Goal: Use online tool/utility: Utilize a website feature to perform a specific function

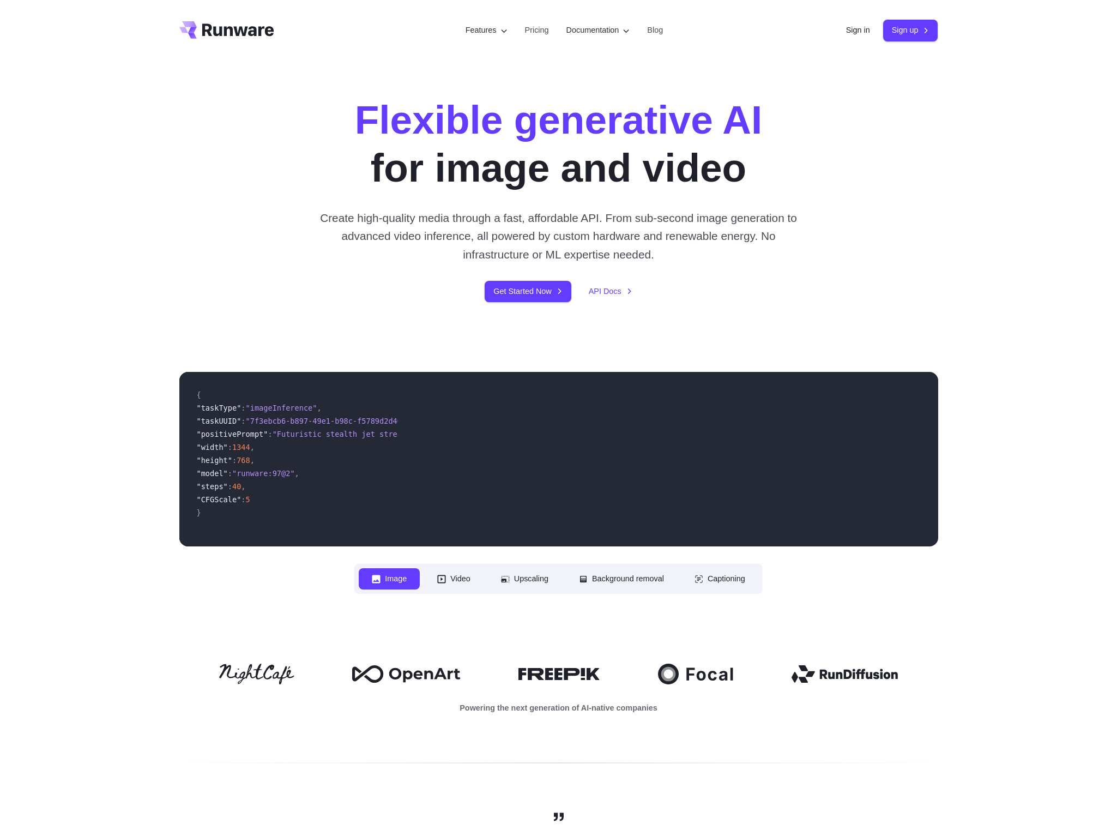
click at [818, 152] on div "Flexible generative AI for image and video Create high-quality media through a …" at bounding box center [558, 199] width 607 height 206
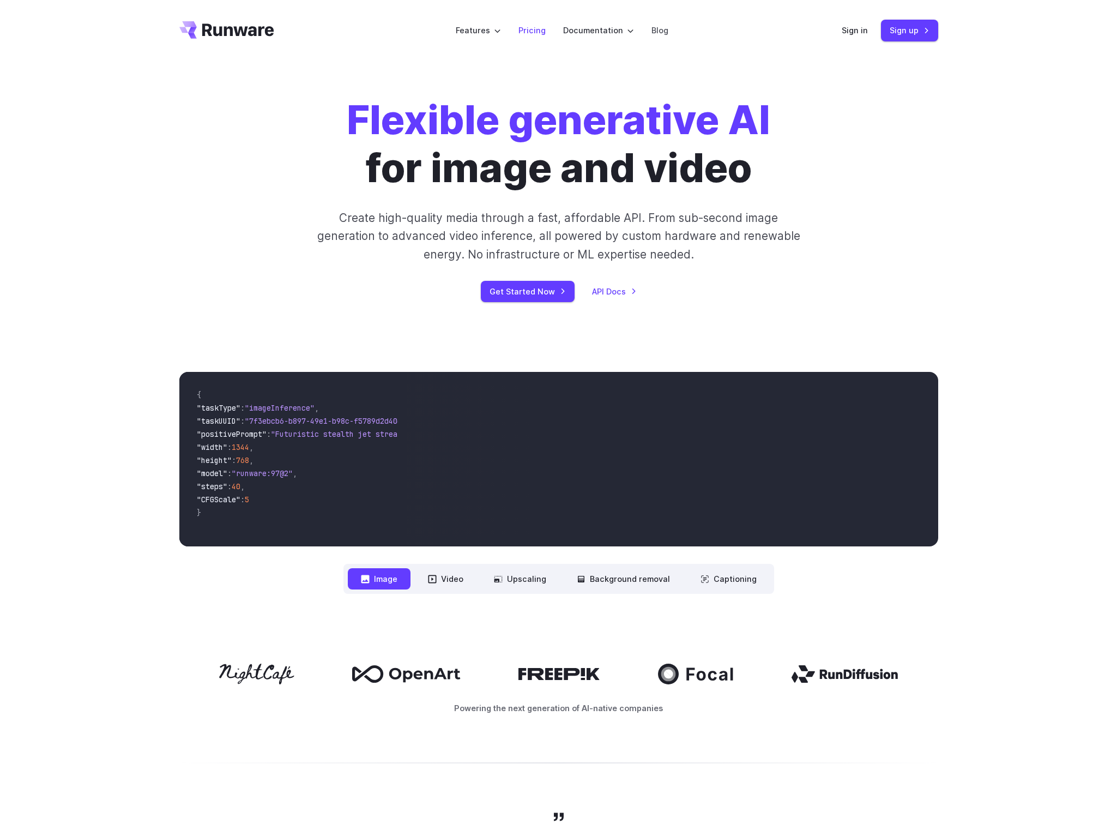
click at [530, 30] on link "Pricing" at bounding box center [532, 30] width 27 height 13
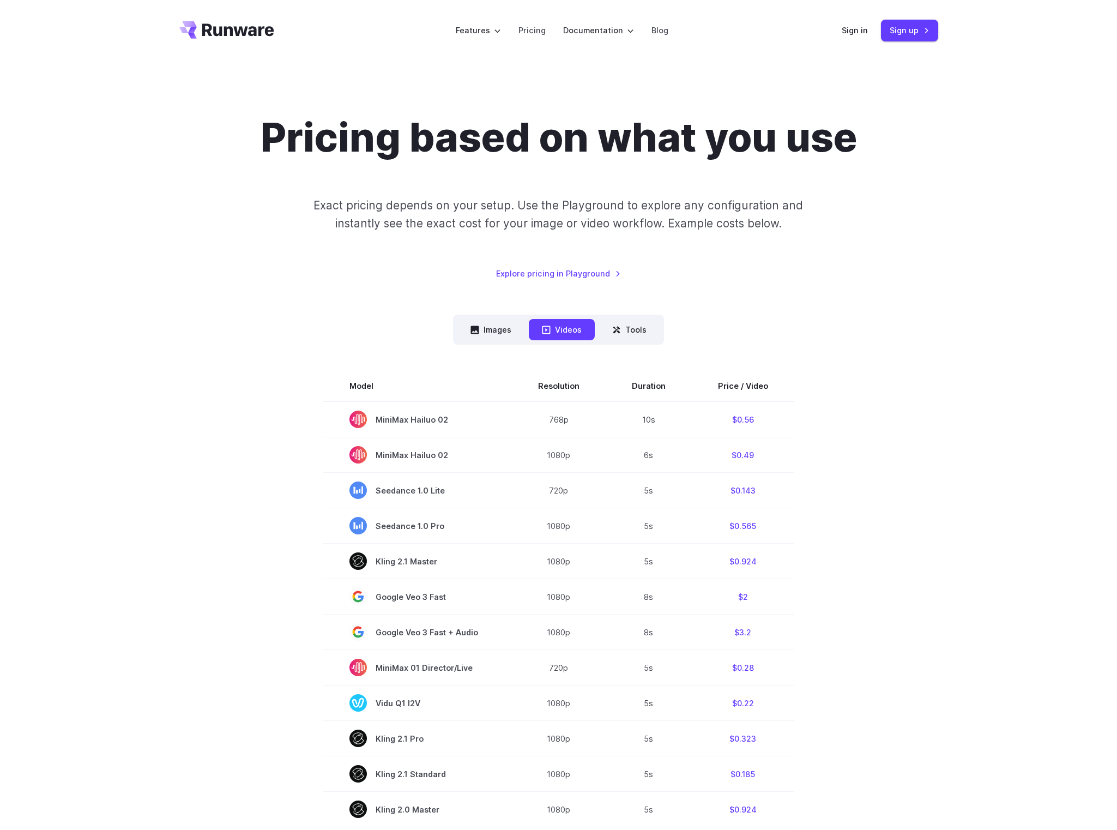
click at [569, 281] on div "Pricing based on what you use Exact pricing depends on your setup. Use the Play…" at bounding box center [558, 636] width 759 height 1046
click at [568, 276] on link "Explore pricing in Playground" at bounding box center [558, 273] width 125 height 13
click at [501, 330] on button "Images" at bounding box center [491, 329] width 67 height 21
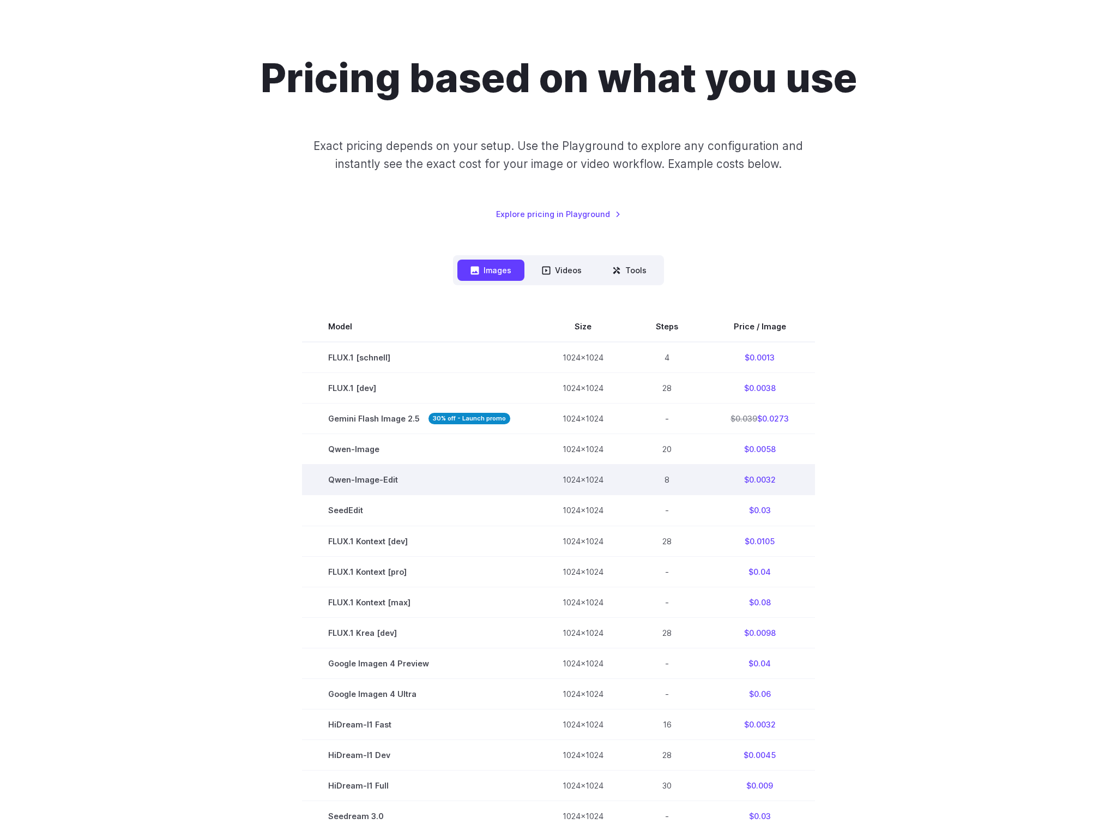
scroll to position [72, 0]
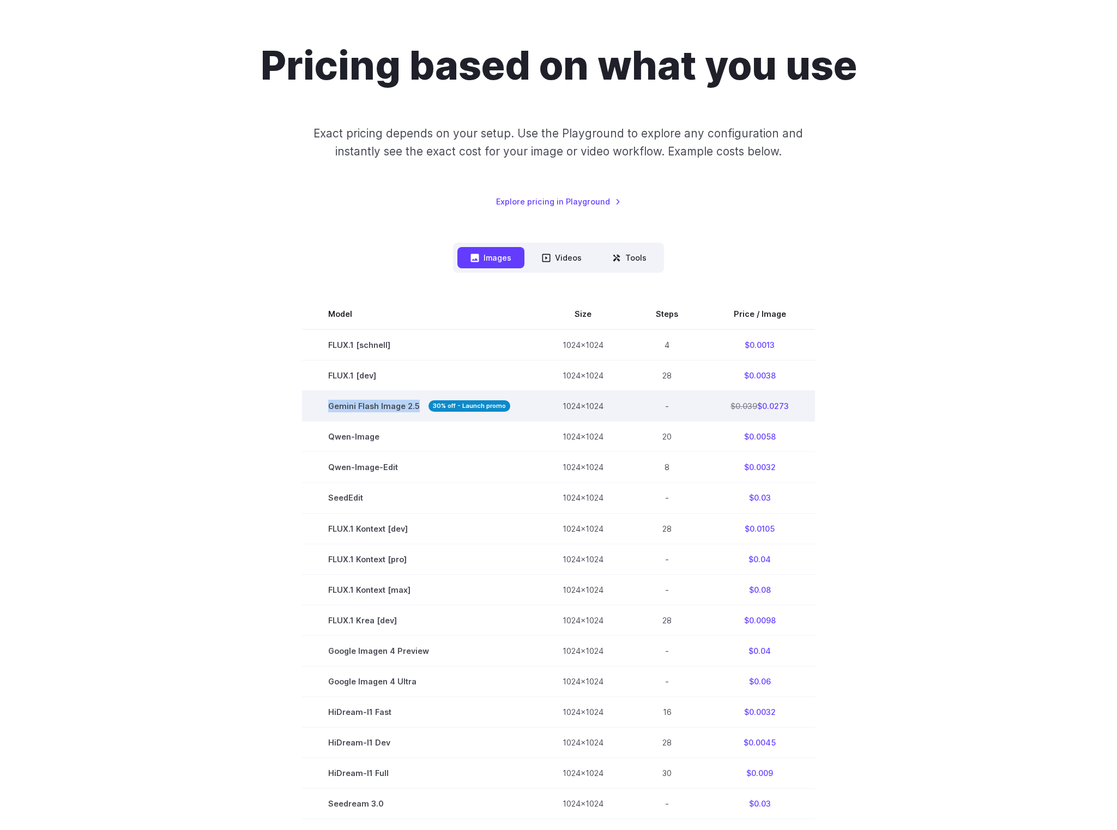
drag, startPoint x: 329, startPoint y: 407, endPoint x: 426, endPoint y: 408, distance: 96.5
click at [426, 408] on span "Gemini Flash Image 2.5 30% off - Launch promo" at bounding box center [419, 406] width 182 height 13
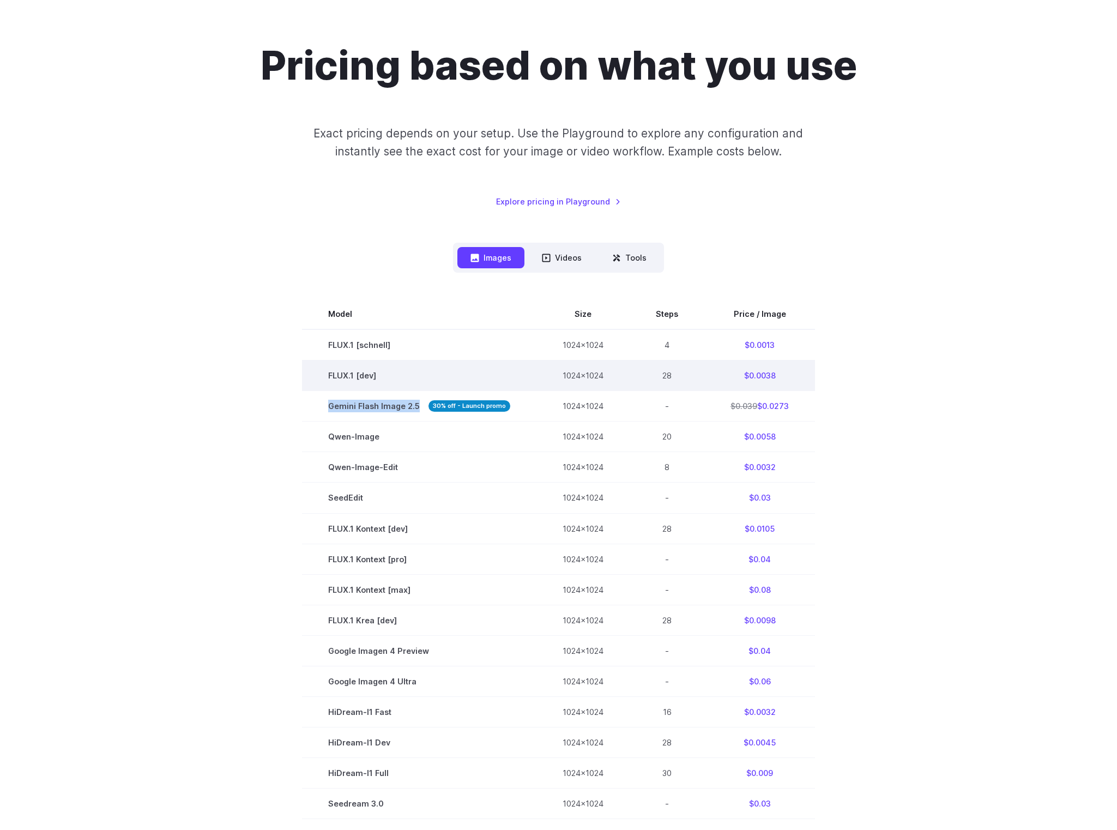
scroll to position [0, 0]
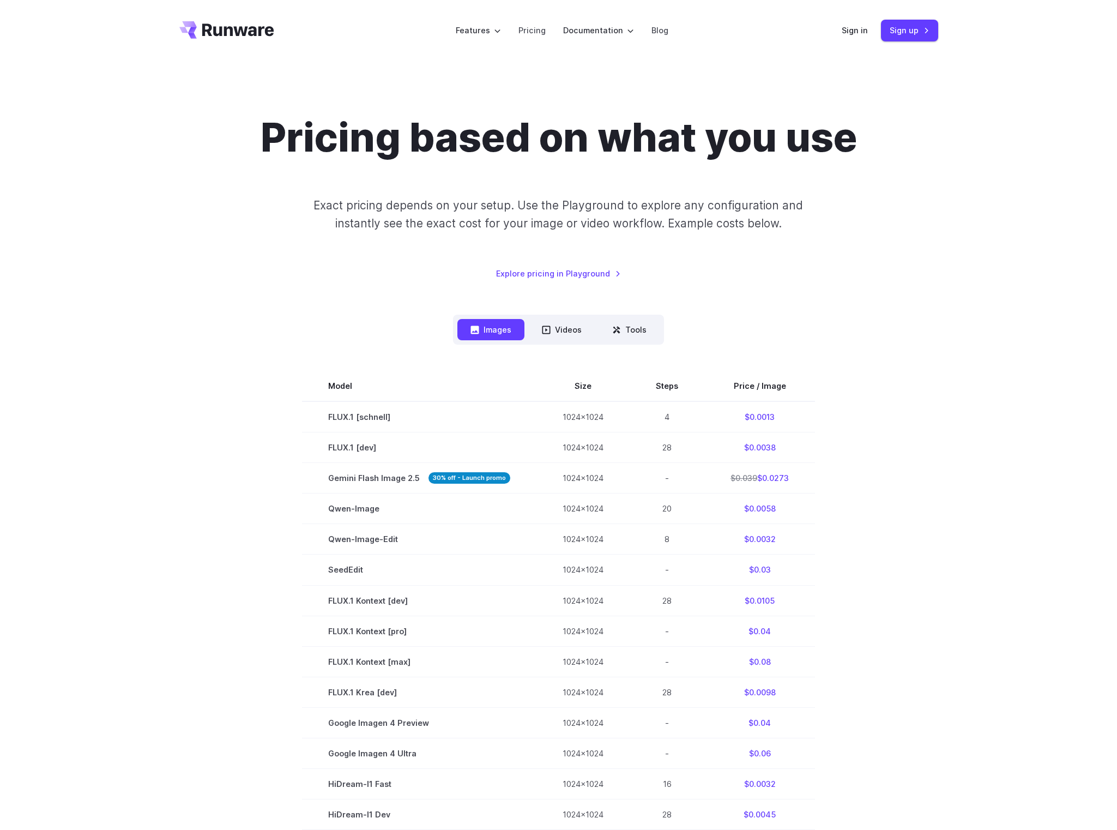
click at [845, 21] on div "Sign in Sign up" at bounding box center [890, 30] width 97 height 21
click at [845, 40] on div "Sign in Sign up" at bounding box center [890, 30] width 97 height 21
click at [847, 33] on link "Sign in" at bounding box center [855, 30] width 26 height 13
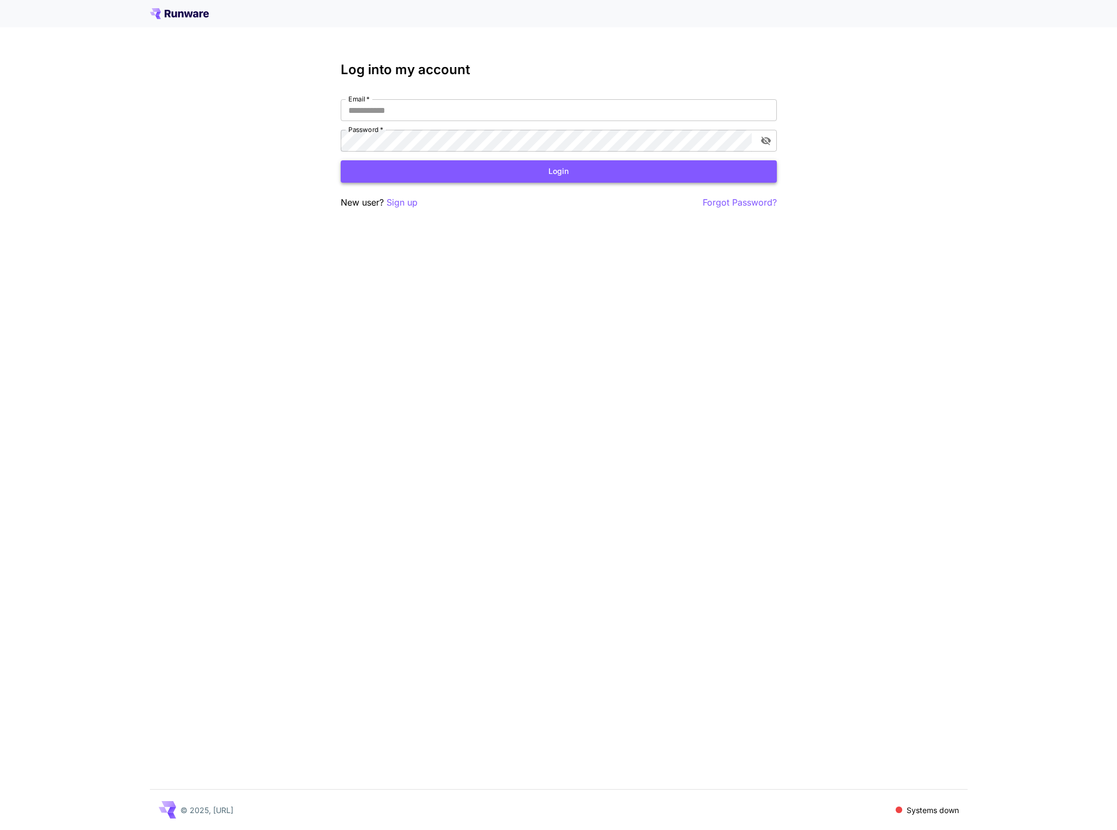
type input "**********"
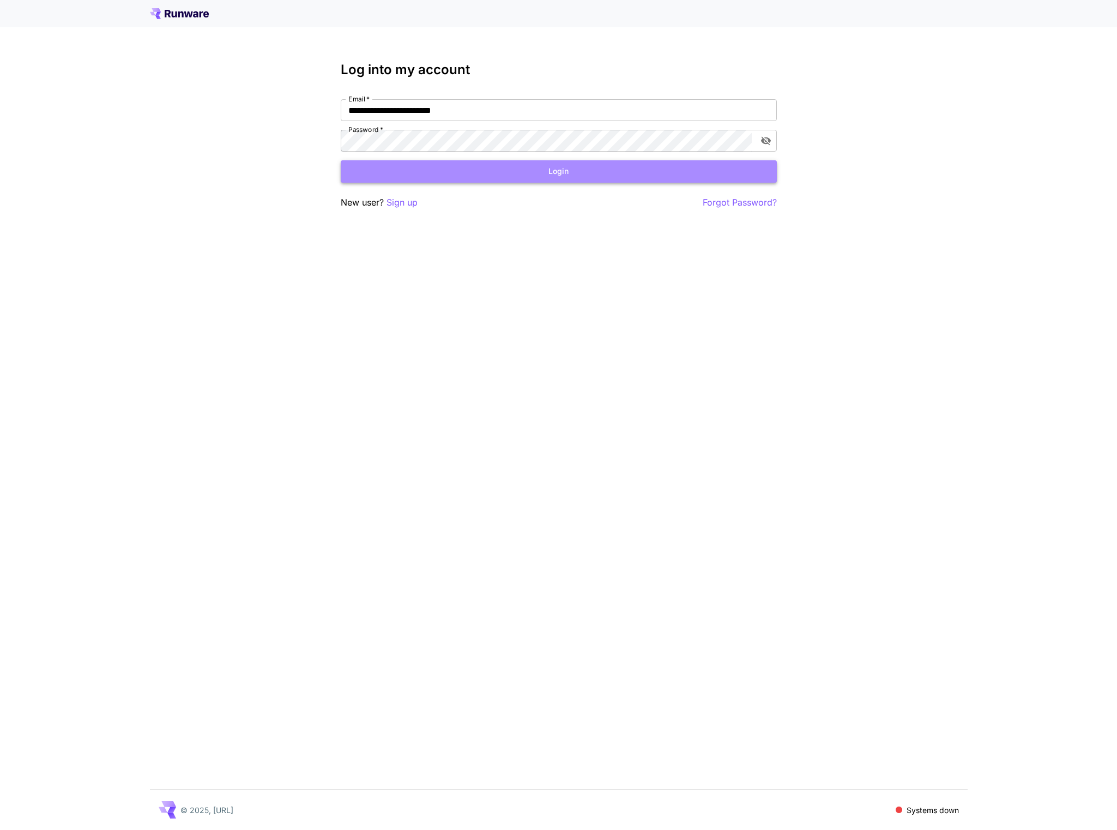
click at [406, 178] on button "Login" at bounding box center [559, 171] width 436 height 22
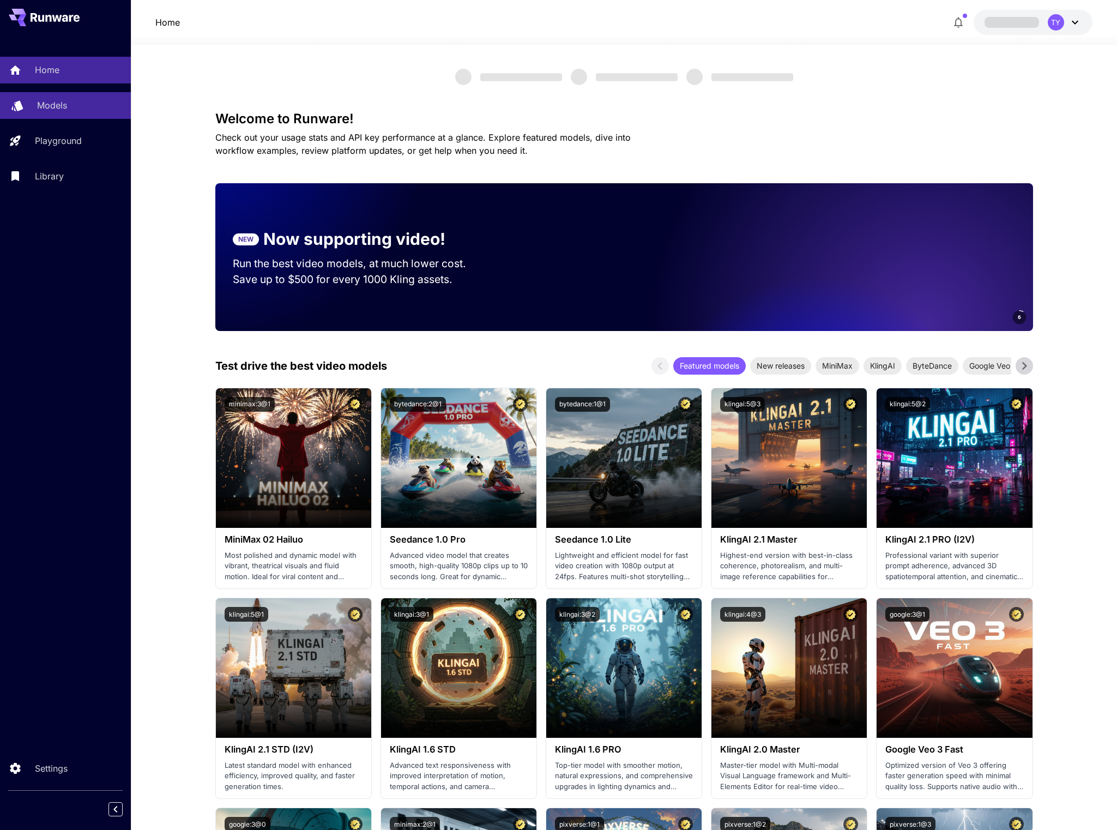
click at [73, 109] on div "Models" at bounding box center [79, 105] width 85 height 13
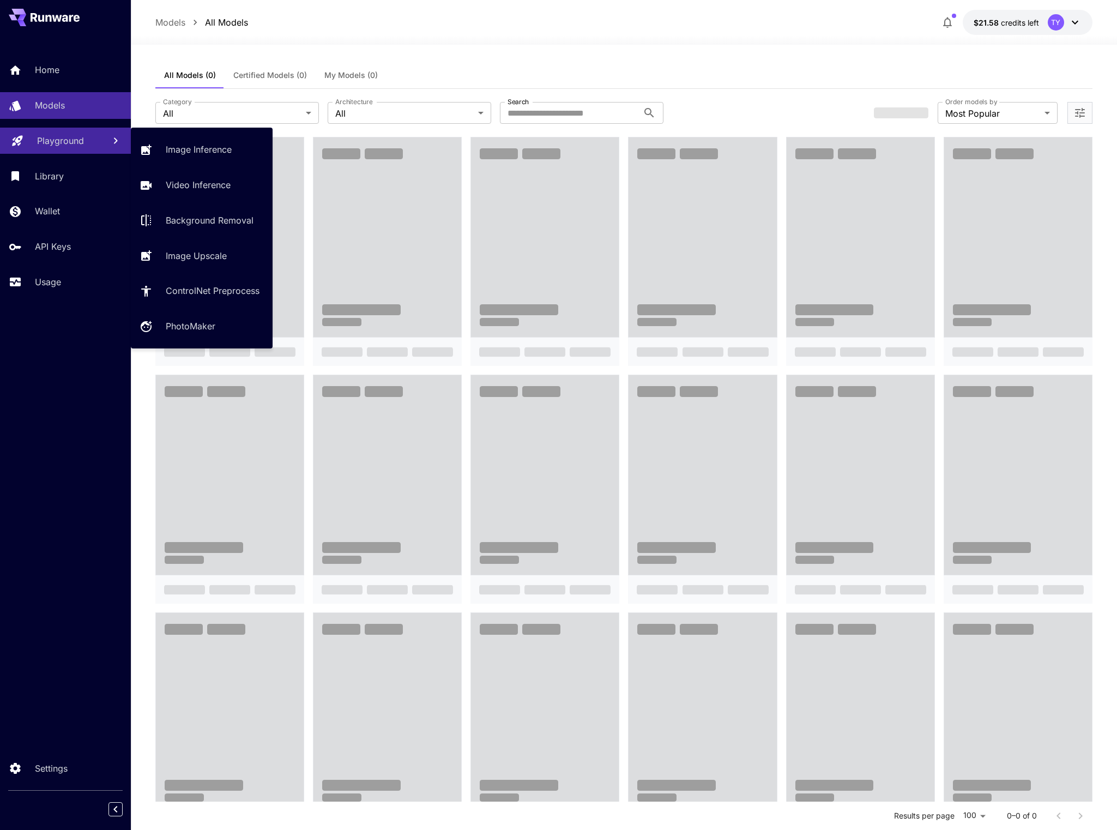
click at [80, 137] on p "Playground" at bounding box center [60, 140] width 47 height 13
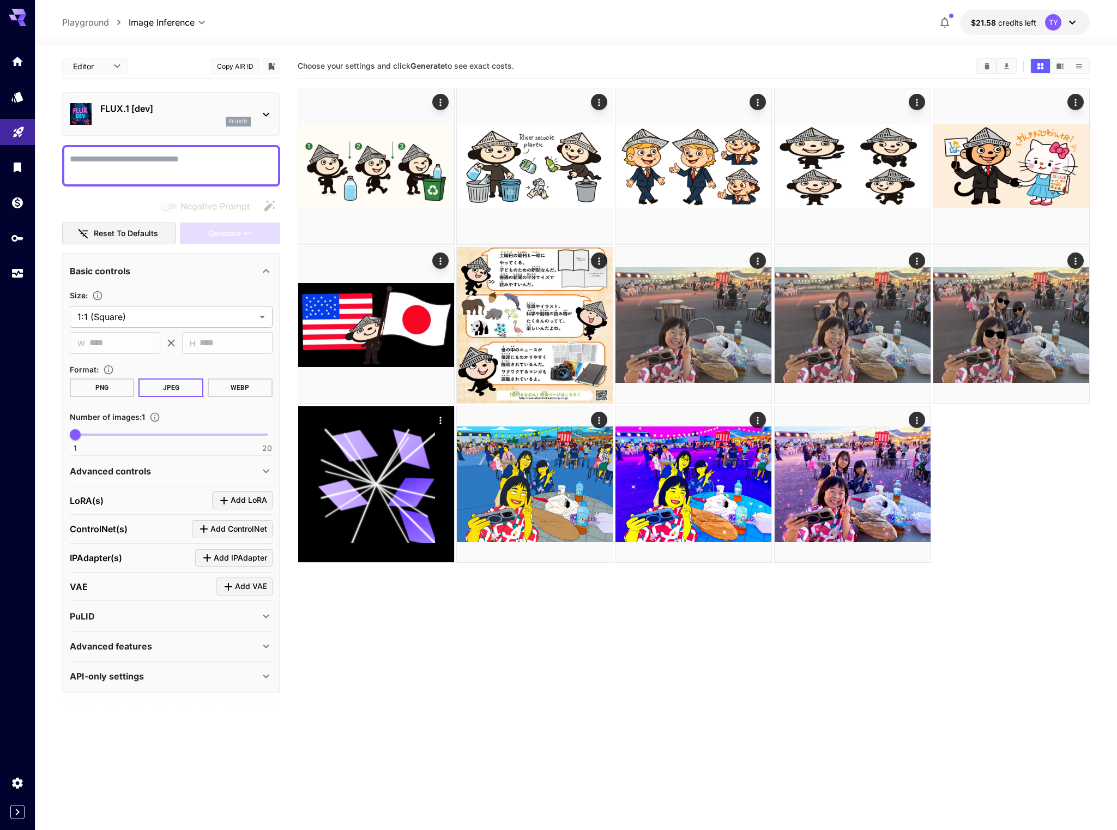
click at [175, 94] on div "FLUX.1 [dev] flux1d" at bounding box center [171, 114] width 218 height 44
click at [169, 111] on p "FLUX.1 [dev]" at bounding box center [175, 108] width 151 height 13
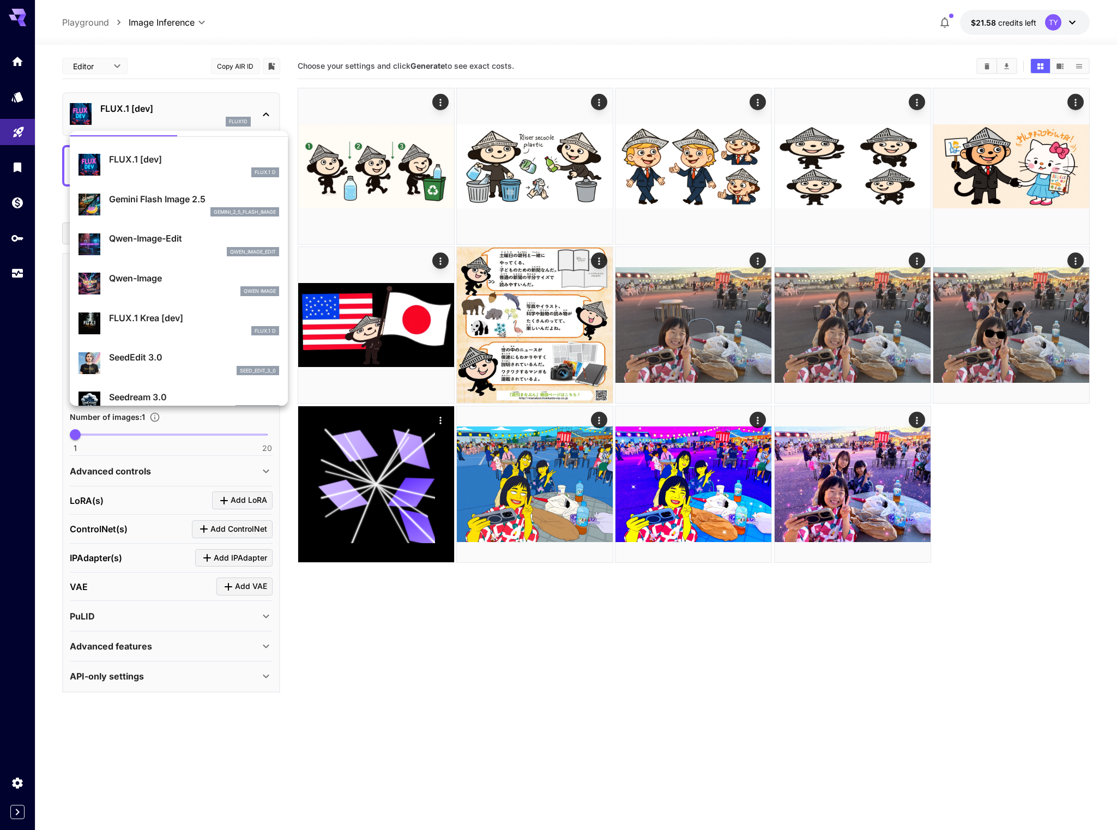
scroll to position [33, 0]
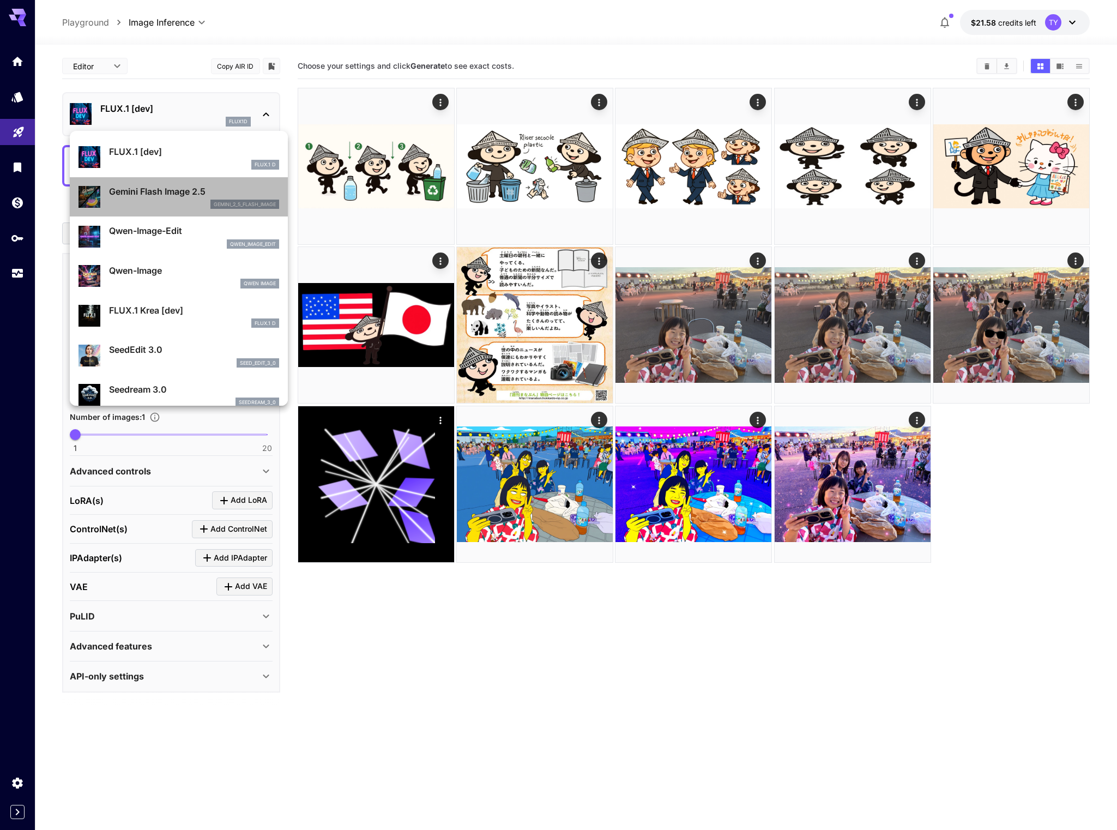
click at [158, 202] on div "gemini_2_5_flash_image" at bounding box center [194, 205] width 170 height 10
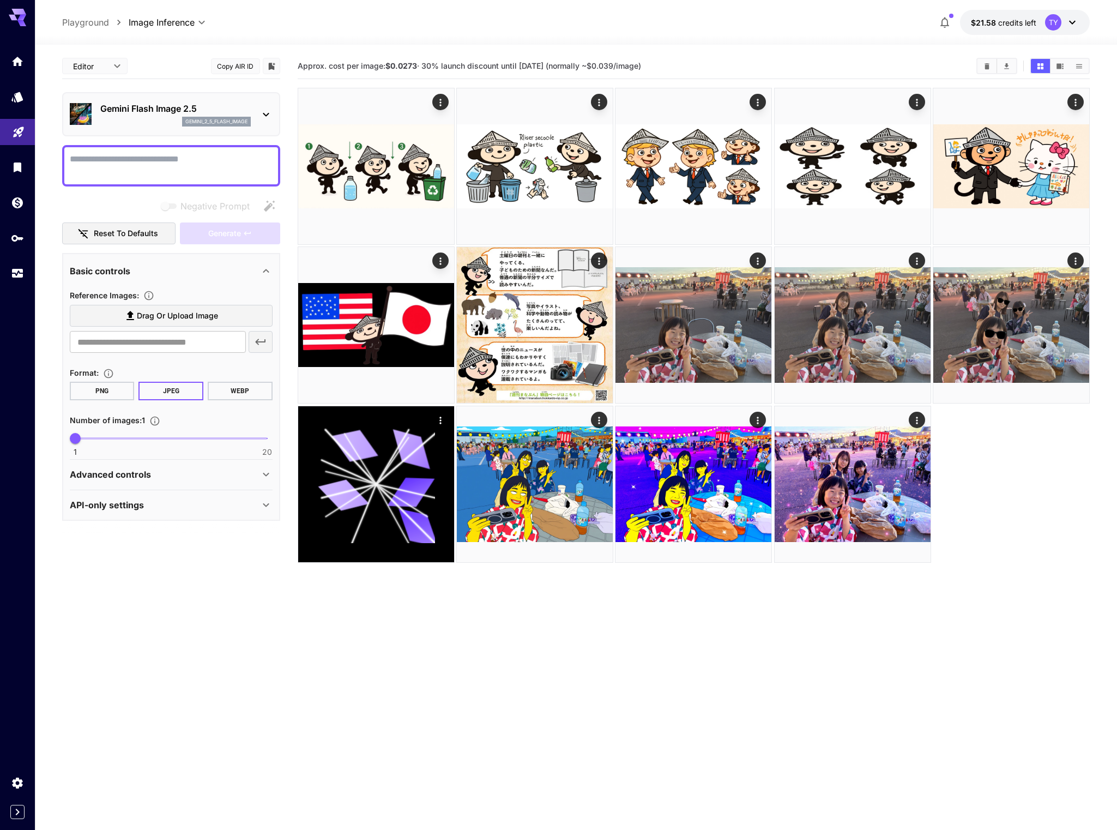
click at [153, 317] on span "Drag or upload image" at bounding box center [177, 316] width 81 height 14
click at [0, 0] on input "Drag or upload image" at bounding box center [0, 0] width 0 height 0
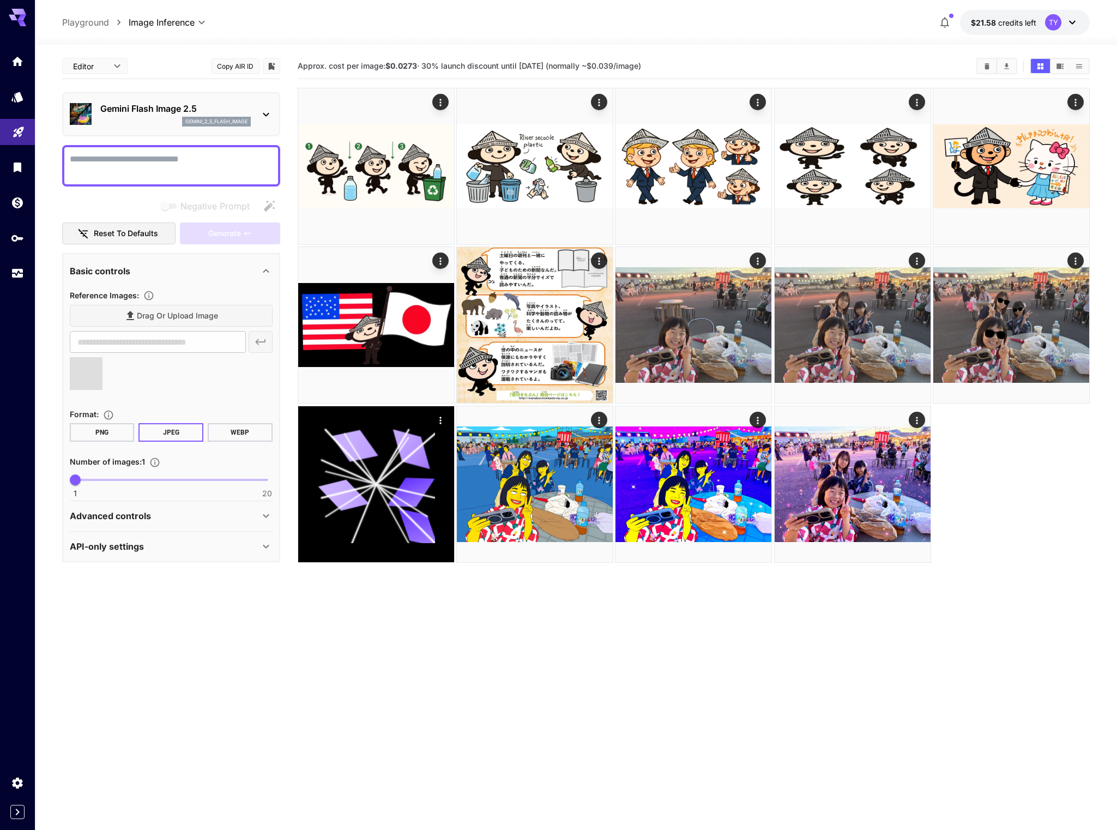
type input "**********"
click at [141, 340] on input "**********" at bounding box center [158, 342] width 176 height 22
click at [88, 513] on p "Advanced controls" at bounding box center [110, 515] width 81 height 13
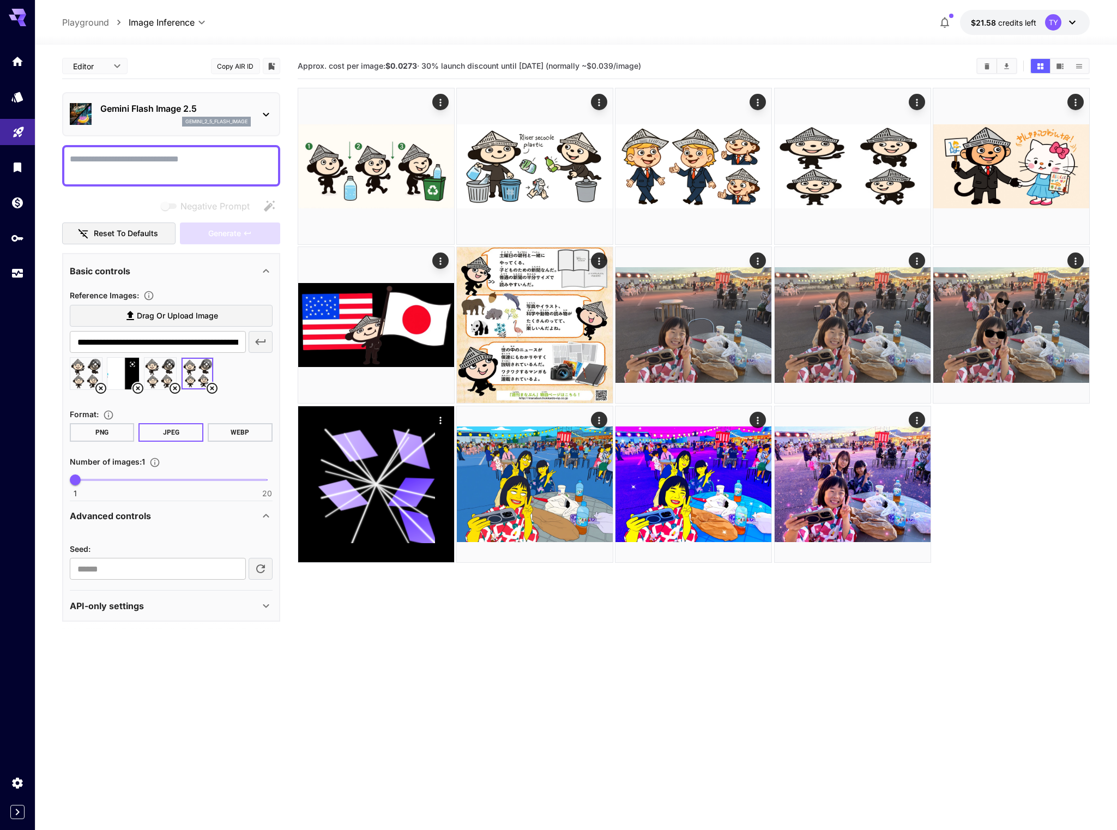
click at [118, 611] on p "API-only settings" at bounding box center [107, 605] width 74 height 13
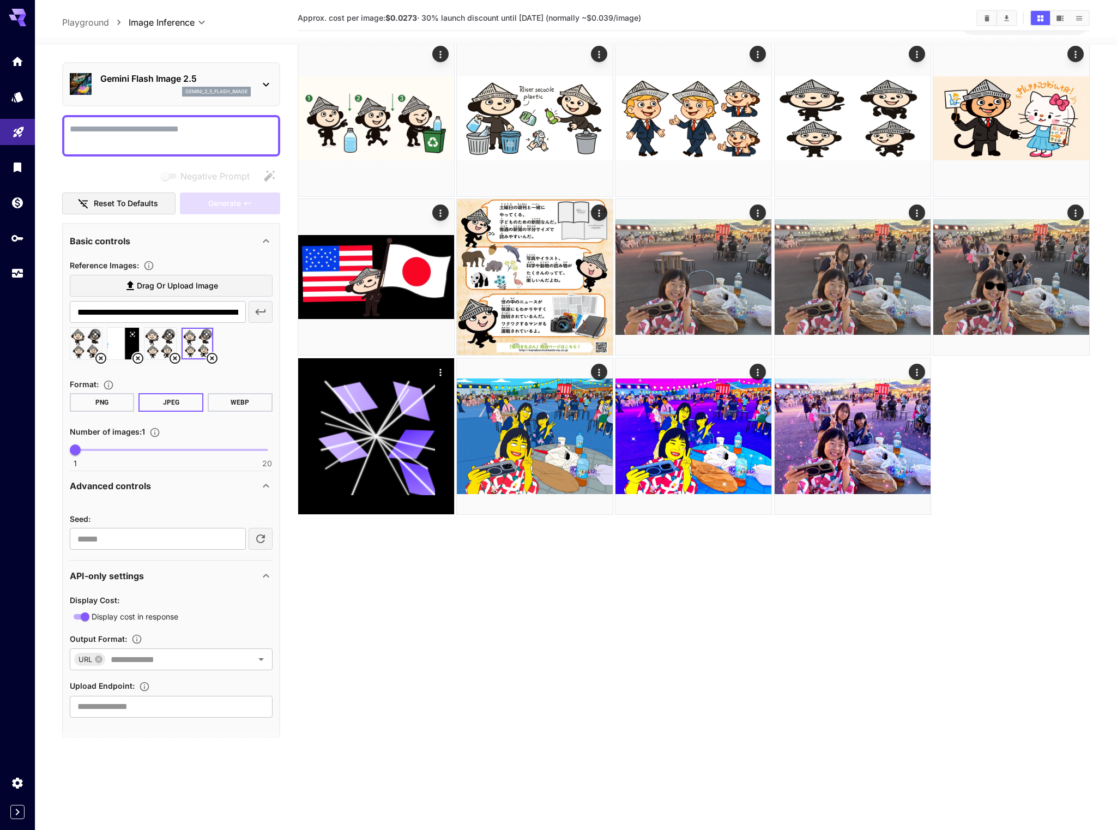
scroll to position [36, 0]
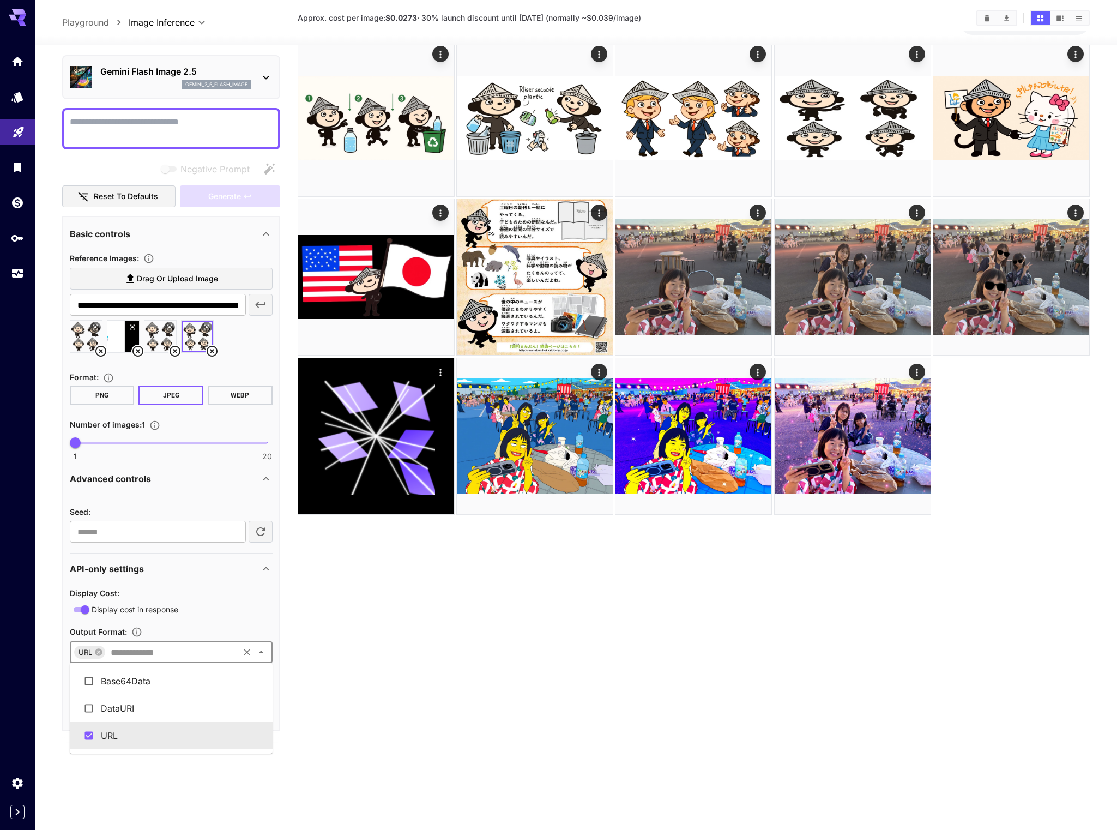
click at [129, 655] on input "text" at bounding box center [171, 652] width 131 height 15
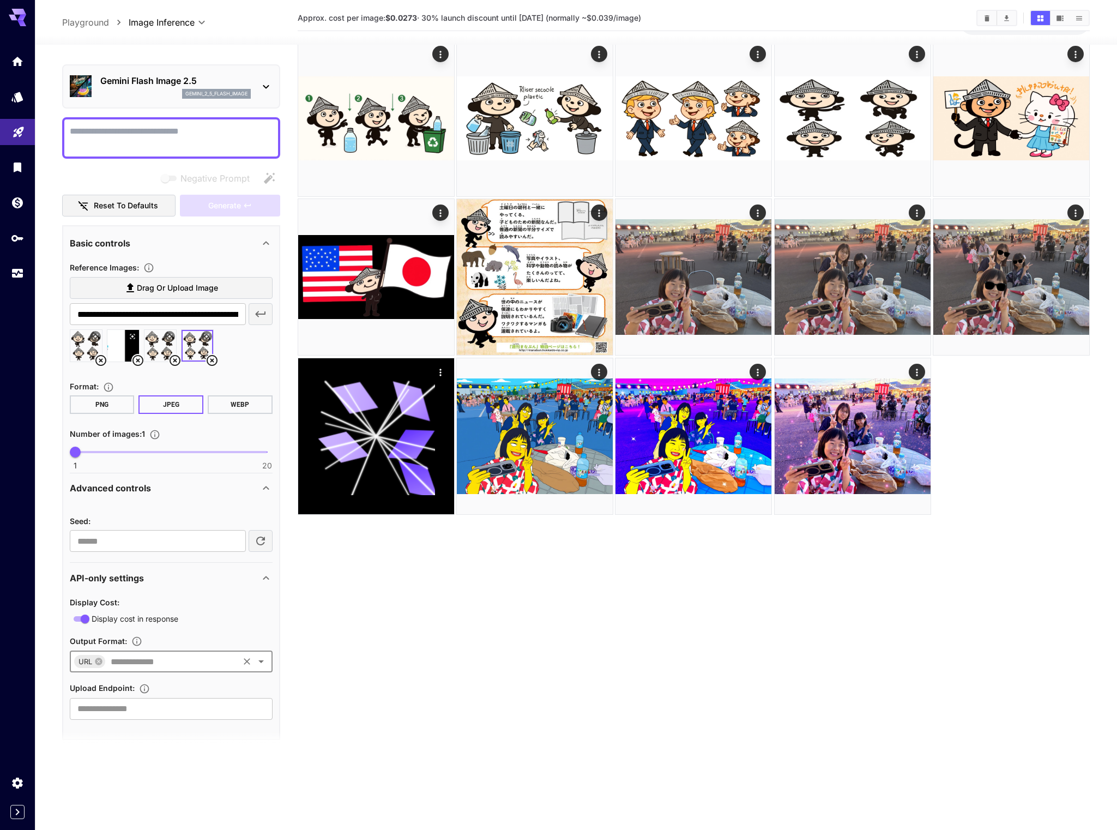
scroll to position [26, 0]
click at [165, 485] on div "Advanced controls" at bounding box center [165, 489] width 190 height 13
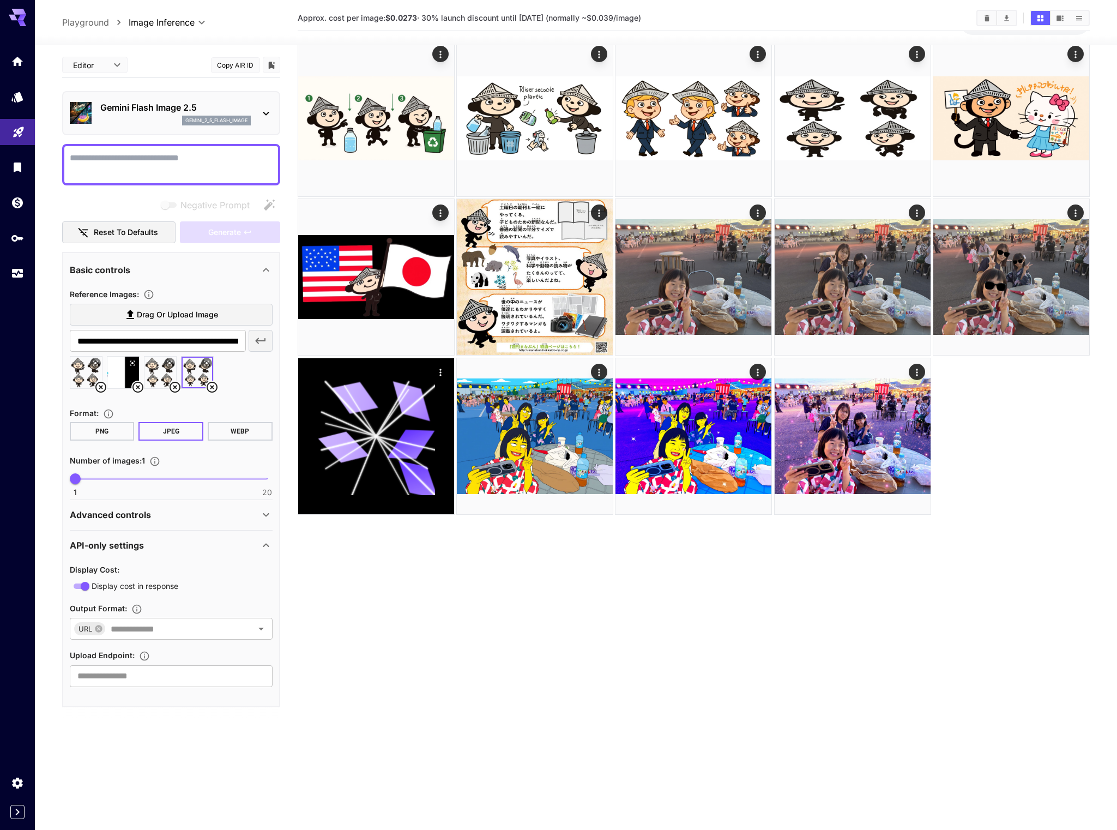
scroll to position [0, 0]
click at [157, 512] on div "Advanced controls" at bounding box center [165, 514] width 190 height 13
click at [263, 270] on icon at bounding box center [266, 269] width 13 height 13
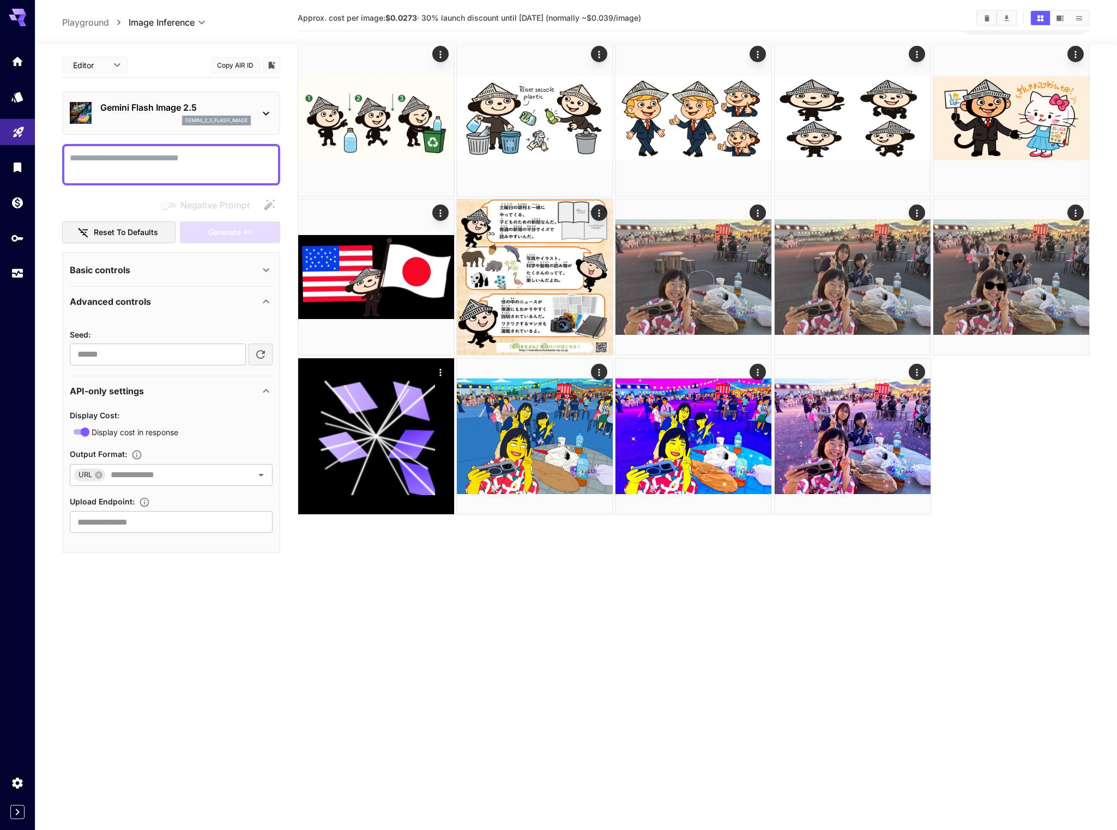
click at [263, 270] on icon at bounding box center [266, 269] width 13 height 13
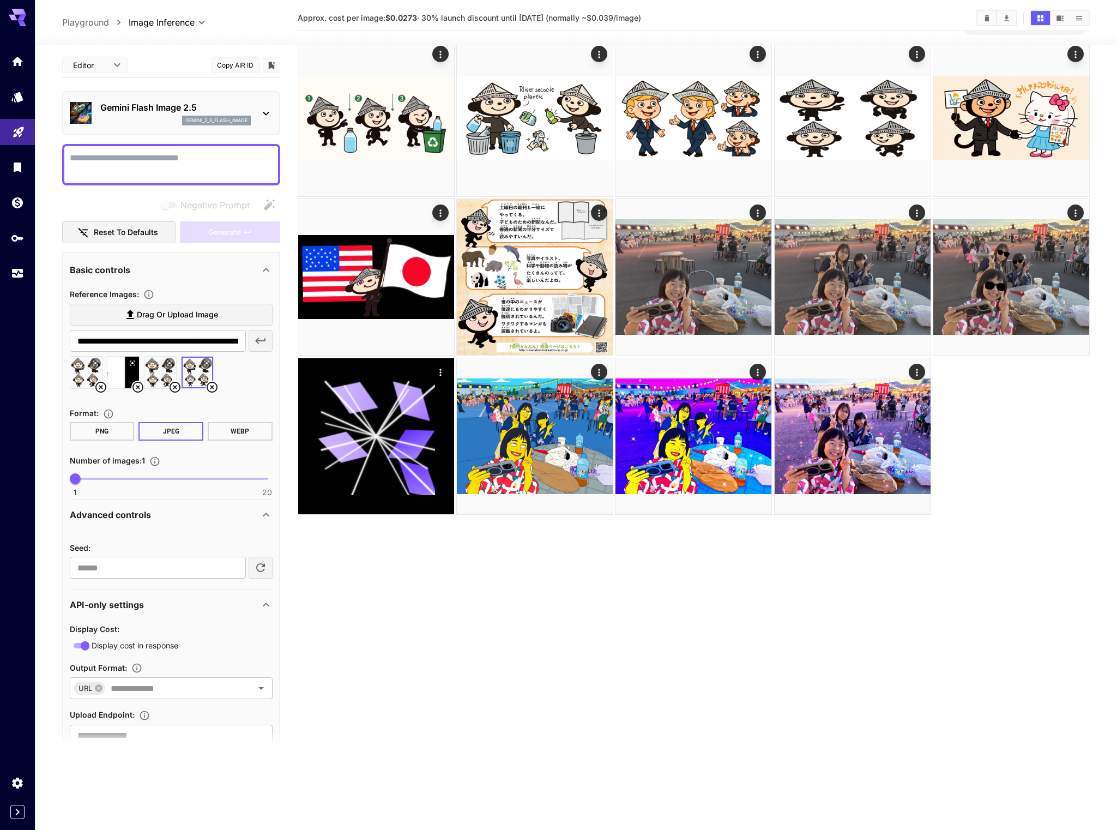
click at [217, 387] on icon at bounding box center [212, 387] width 13 height 13
click at [178, 387] on icon at bounding box center [175, 387] width 13 height 13
click at [140, 387] on icon at bounding box center [137, 387] width 13 height 13
click at [94, 388] on icon at bounding box center [100, 387] width 13 height 13
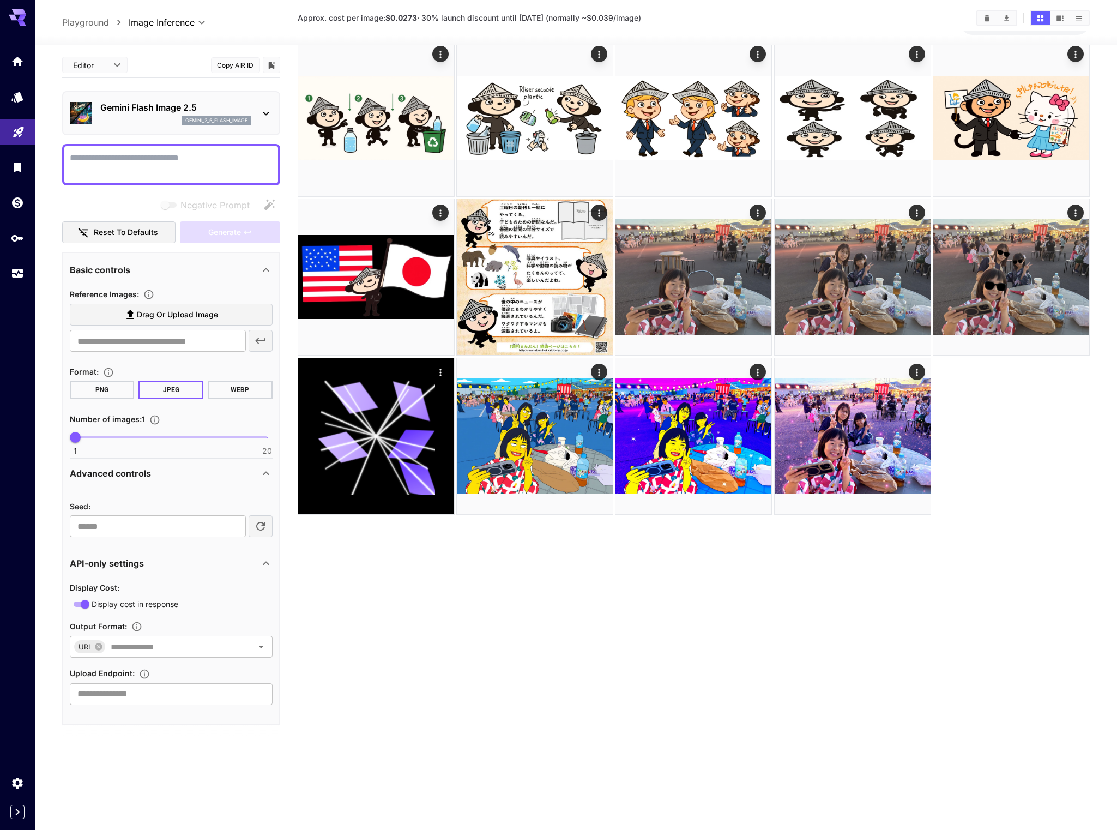
click at [82, 64] on body "**********" at bounding box center [558, 410] width 1117 height 916
